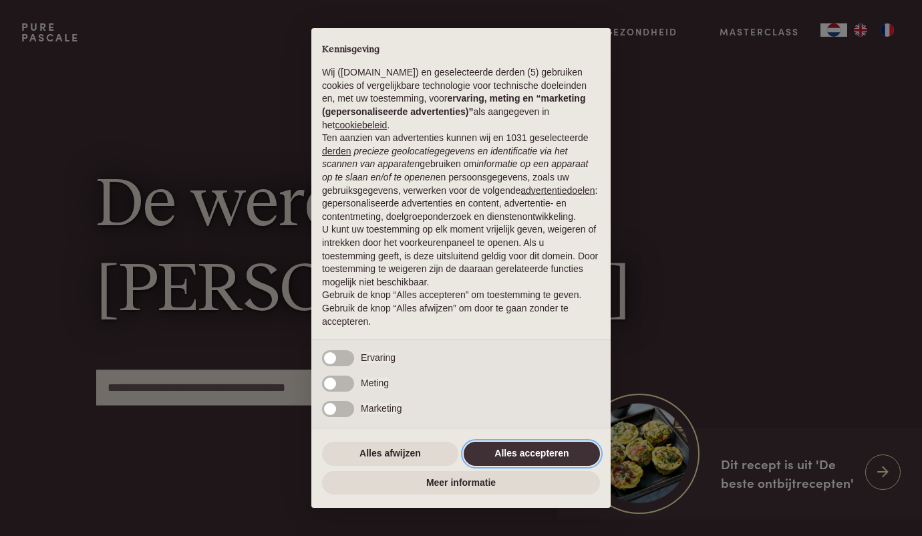
click at [539, 446] on button "Alles accepteren" at bounding box center [532, 454] width 136 height 24
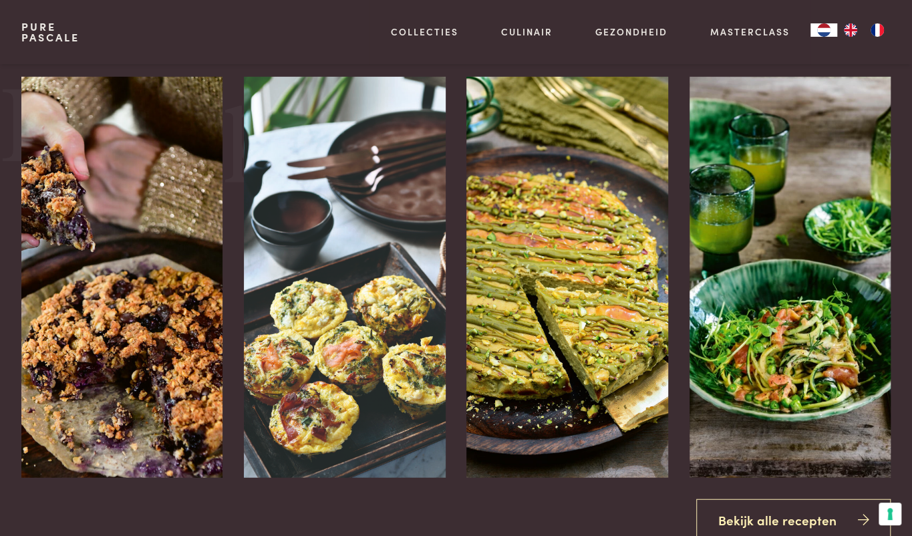
scroll to position [1519, 0]
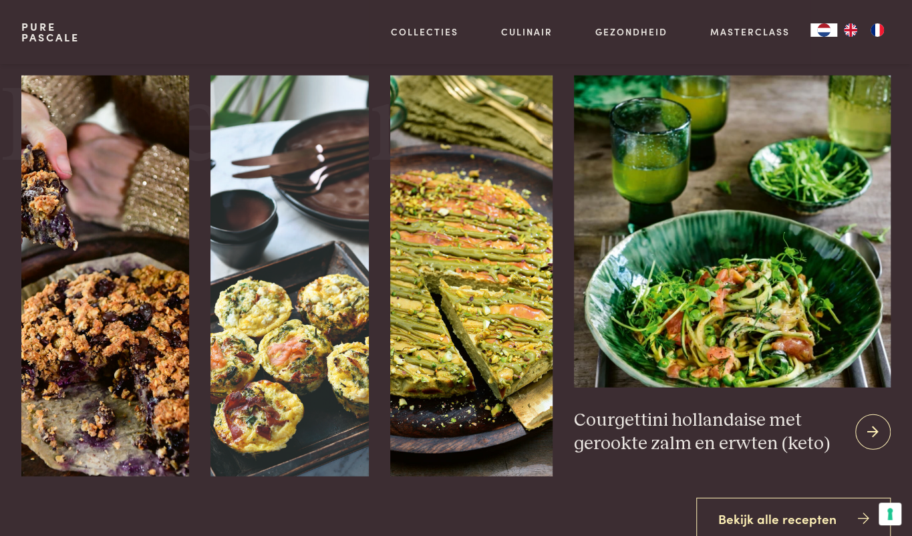
click at [877, 421] on div at bounding box center [872, 431] width 35 height 35
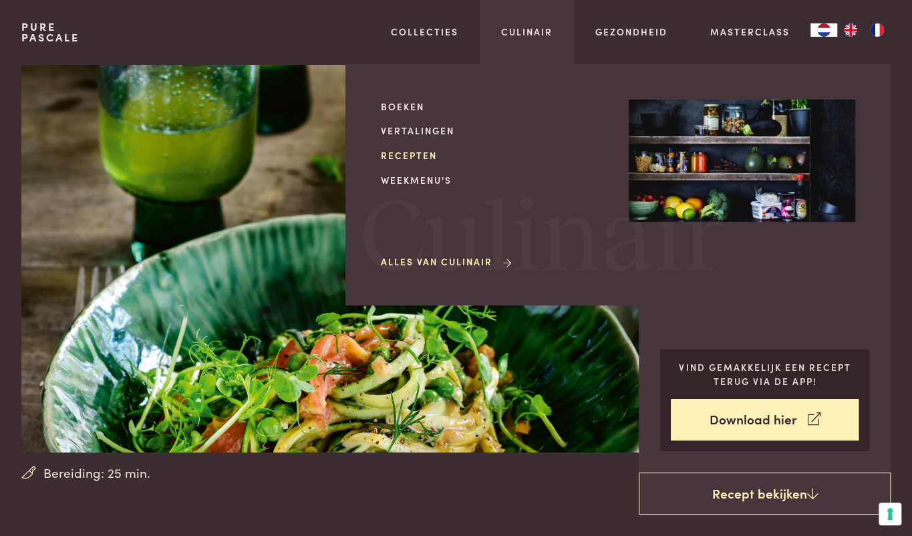
click at [420, 154] on link "Recepten" at bounding box center [494, 155] width 227 height 14
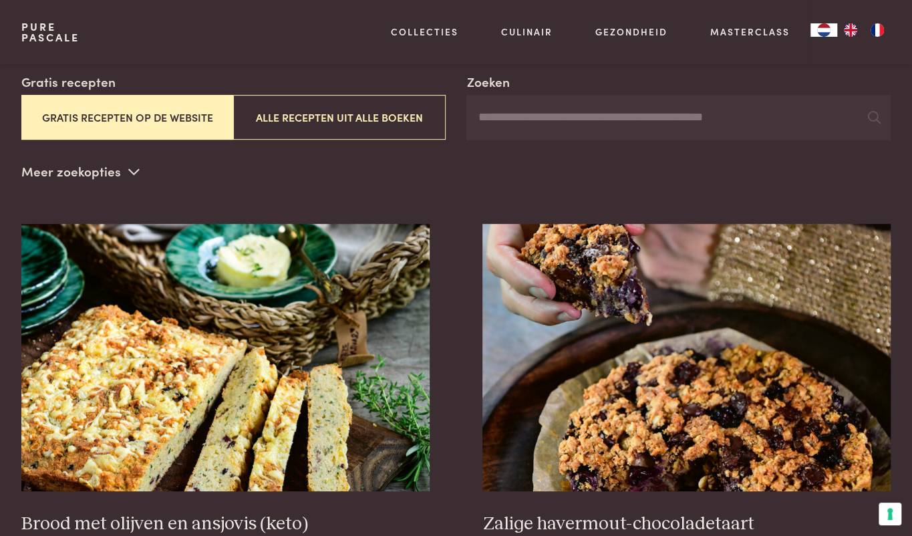
scroll to position [263, 0]
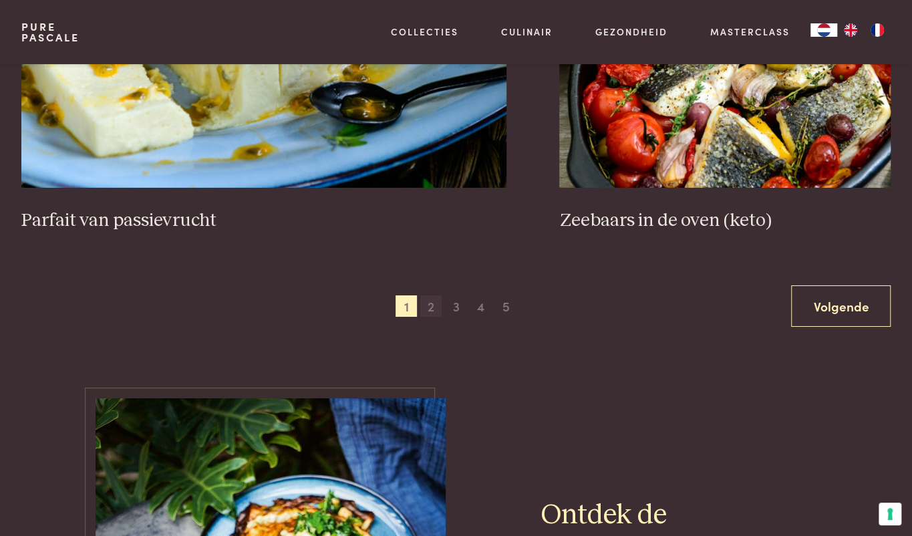
click at [429, 305] on span "2" at bounding box center [430, 305] width 21 height 21
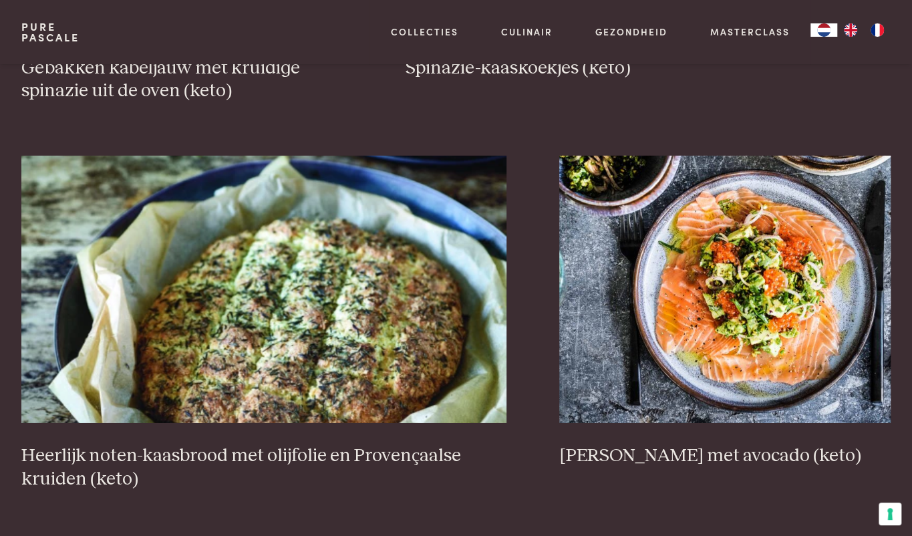
scroll to position [2205, 0]
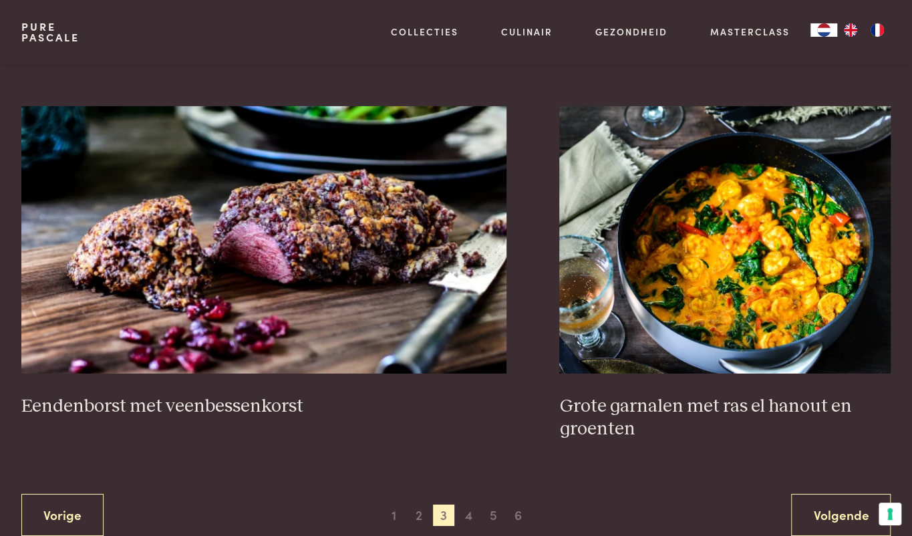
scroll to position [2307, 0]
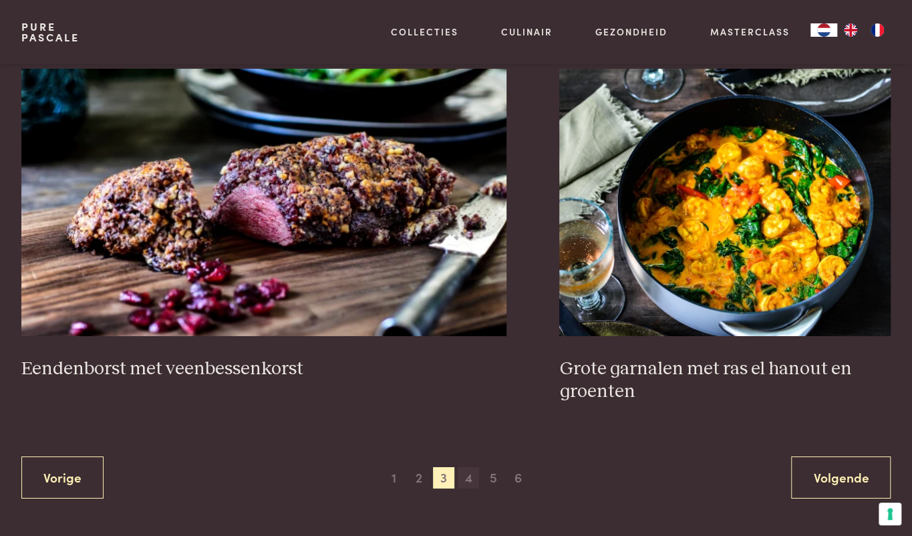
click at [465, 474] on span "4" at bounding box center [468, 477] width 21 height 21
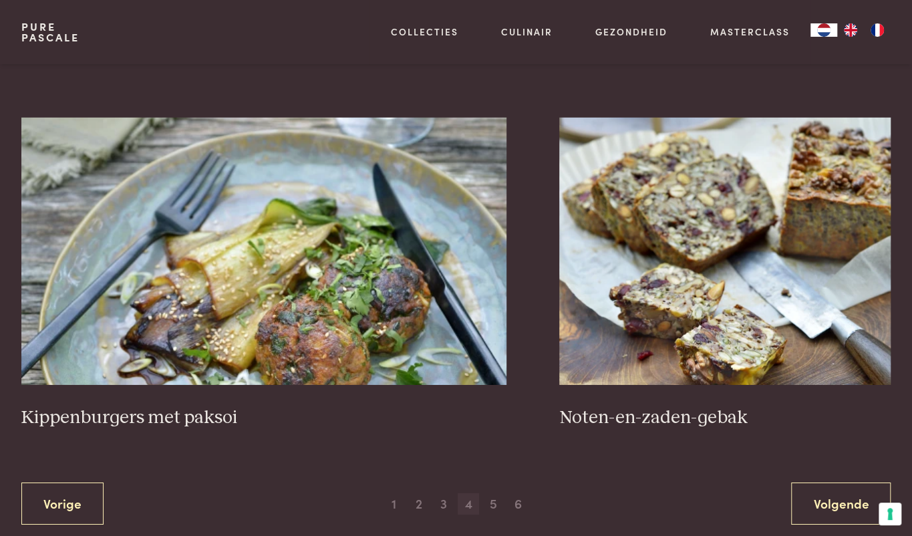
scroll to position [2309, 0]
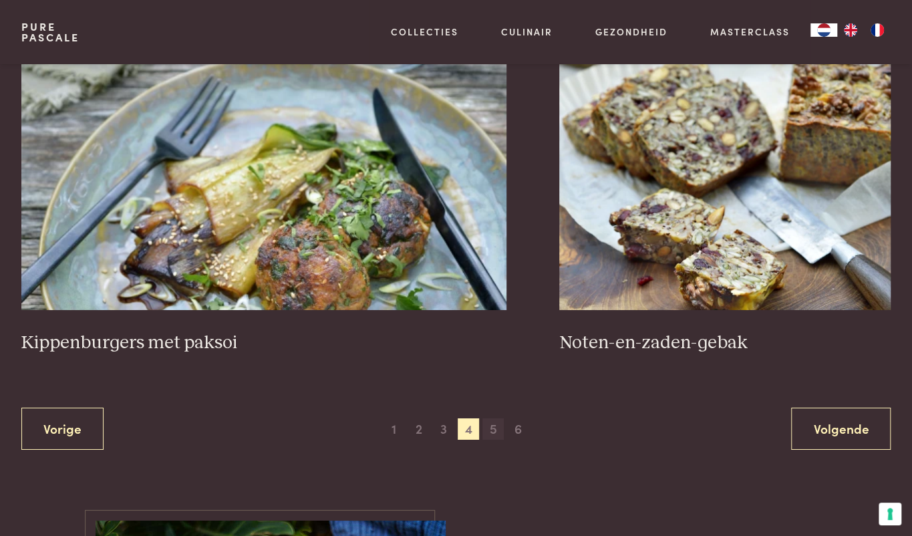
click at [496, 431] on span "5" at bounding box center [492, 428] width 21 height 21
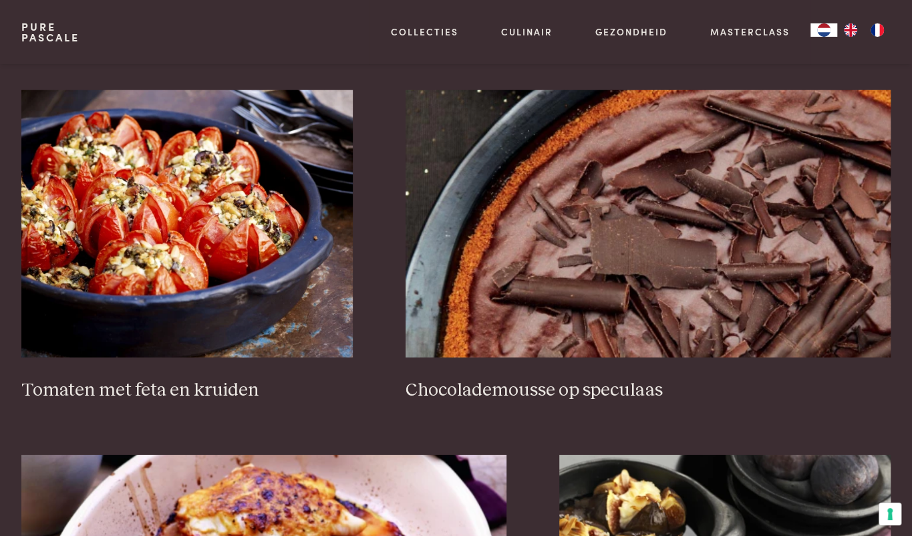
scroll to position [1914, 0]
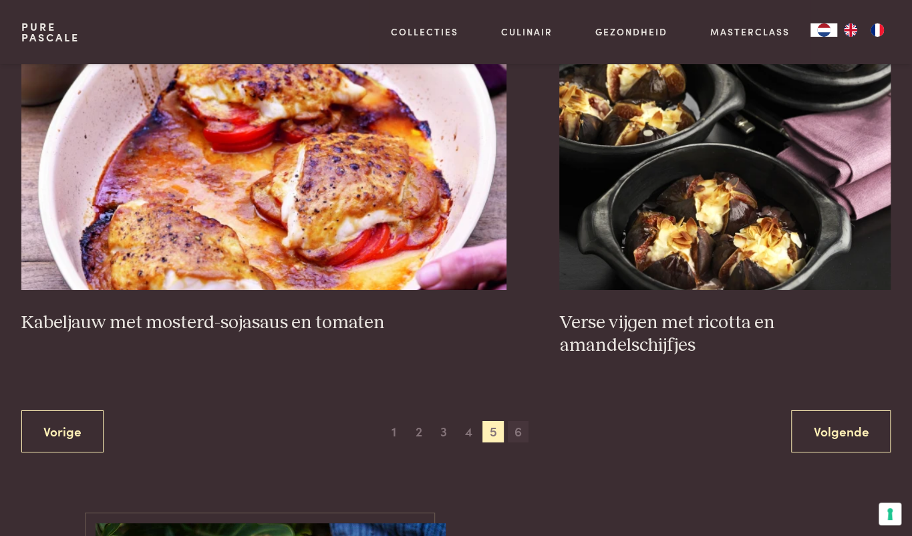
click at [525, 432] on span "6" at bounding box center [518, 431] width 21 height 21
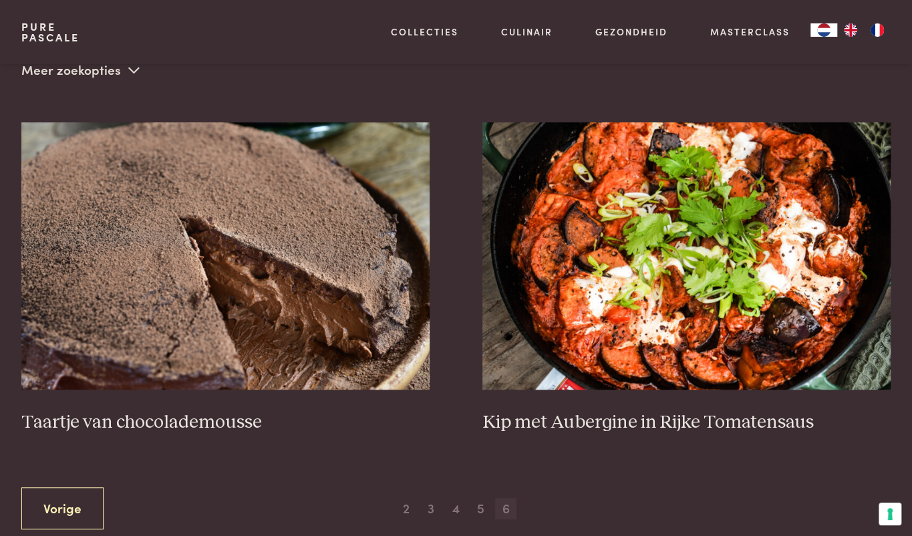
scroll to position [337, 0]
